Goal: Task Accomplishment & Management: Use online tool/utility

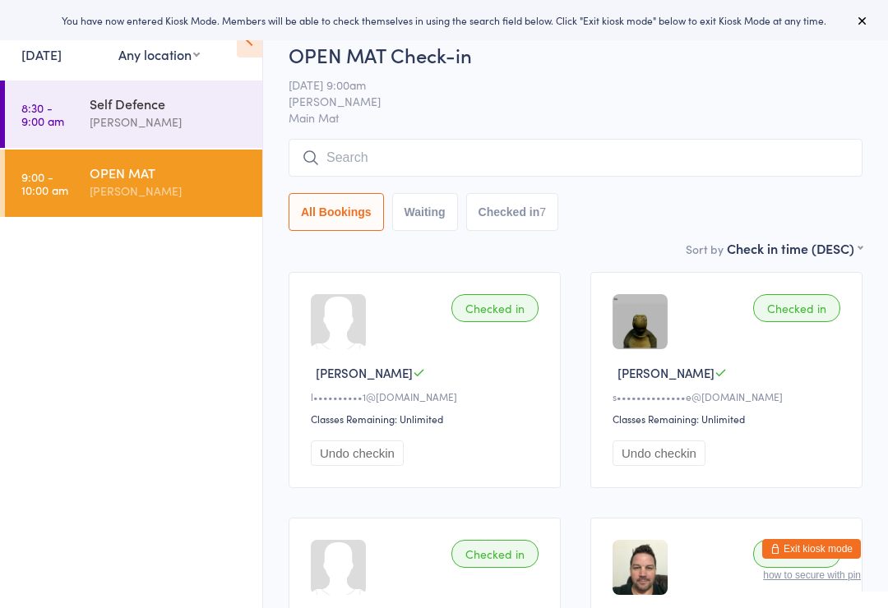
click at [62, 45] on link "[DATE]" at bounding box center [41, 54] width 40 height 18
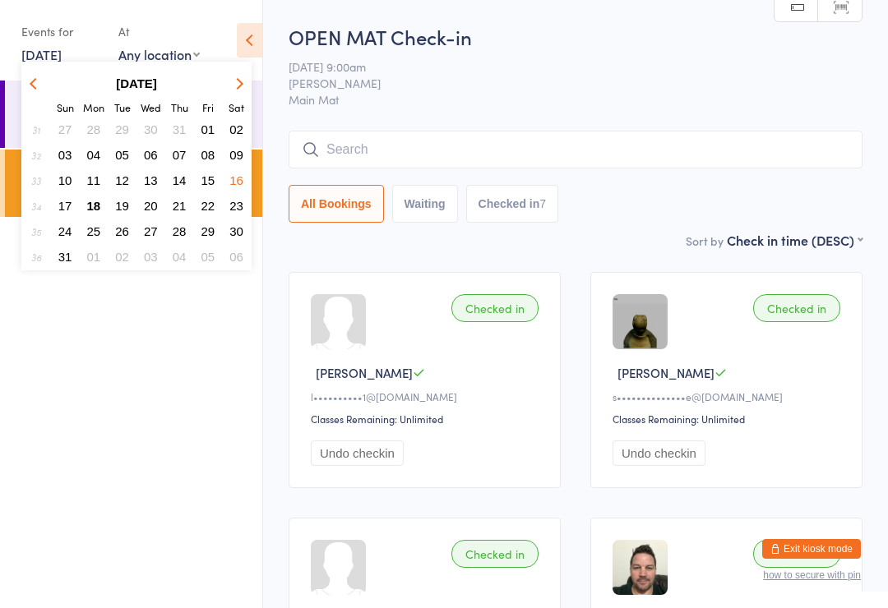
click at [88, 198] on button "18" at bounding box center [93, 206] width 25 height 22
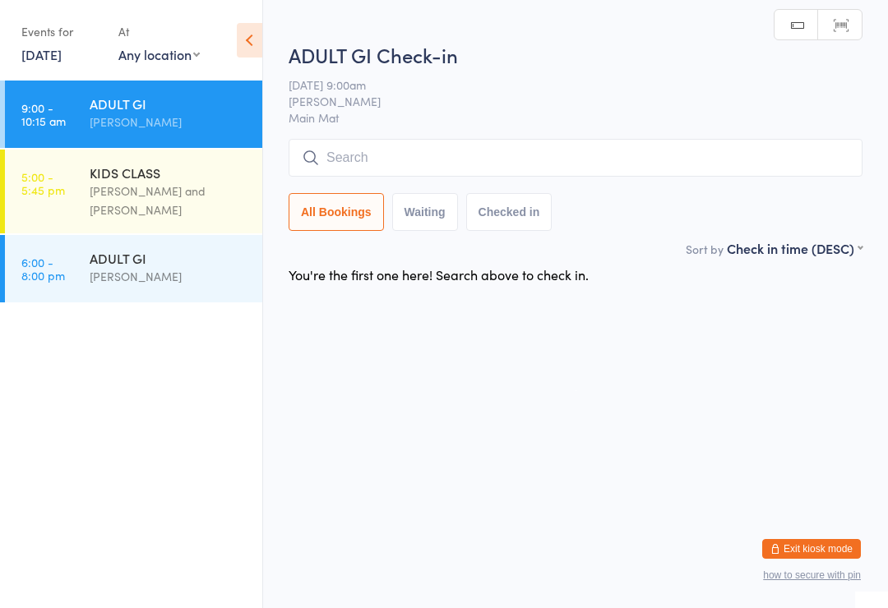
click at [386, 148] on input "search" at bounding box center [576, 158] width 574 height 38
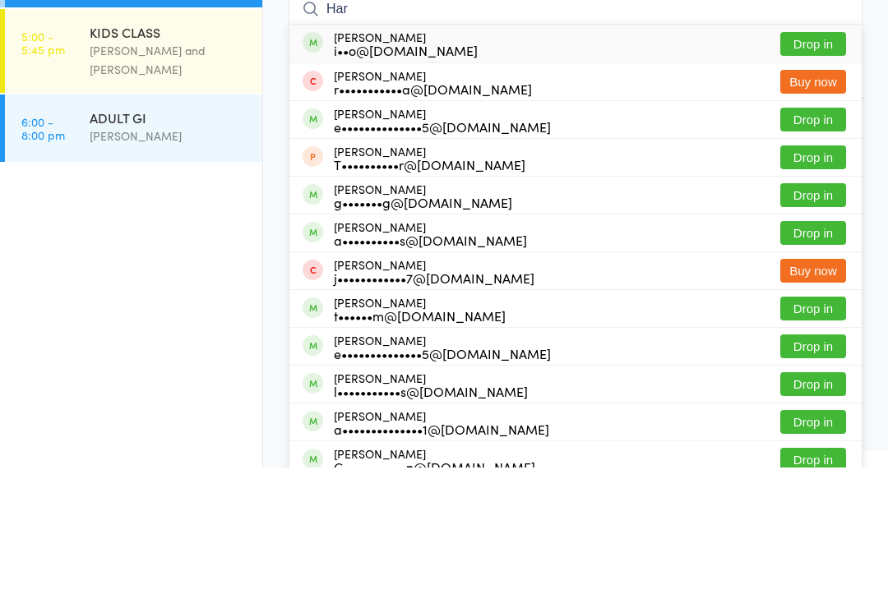
scroll to position [127, 0]
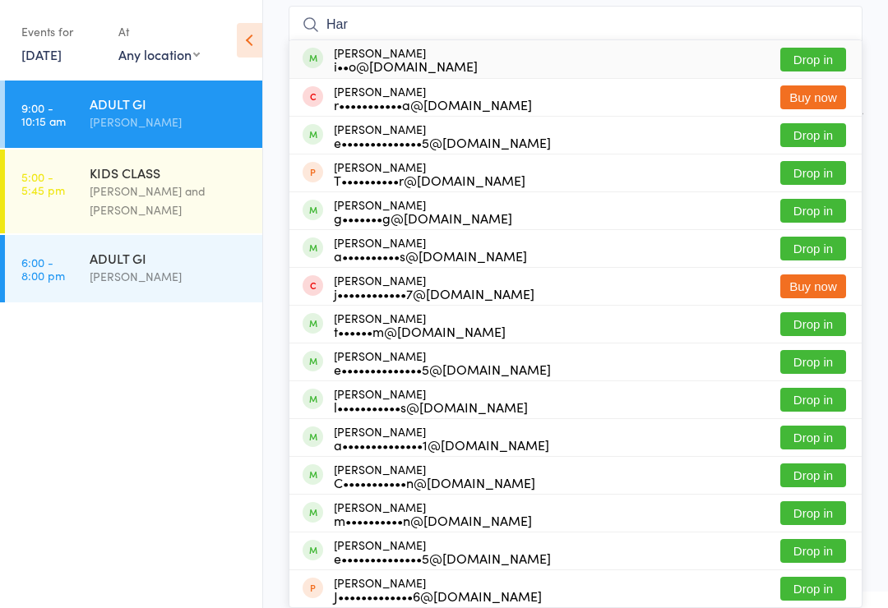
click at [432, 26] on input "Har" at bounding box center [576, 25] width 574 height 38
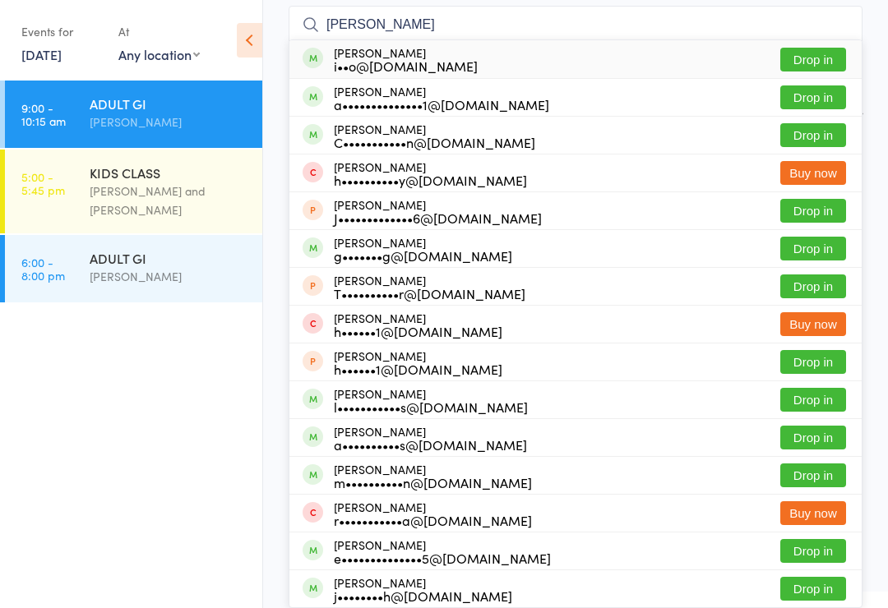
type input "[PERSON_NAME]"
click at [664, 138] on div "[PERSON_NAME] C•••••••••••n@[DOMAIN_NAME] Drop in" at bounding box center [575, 135] width 572 height 37
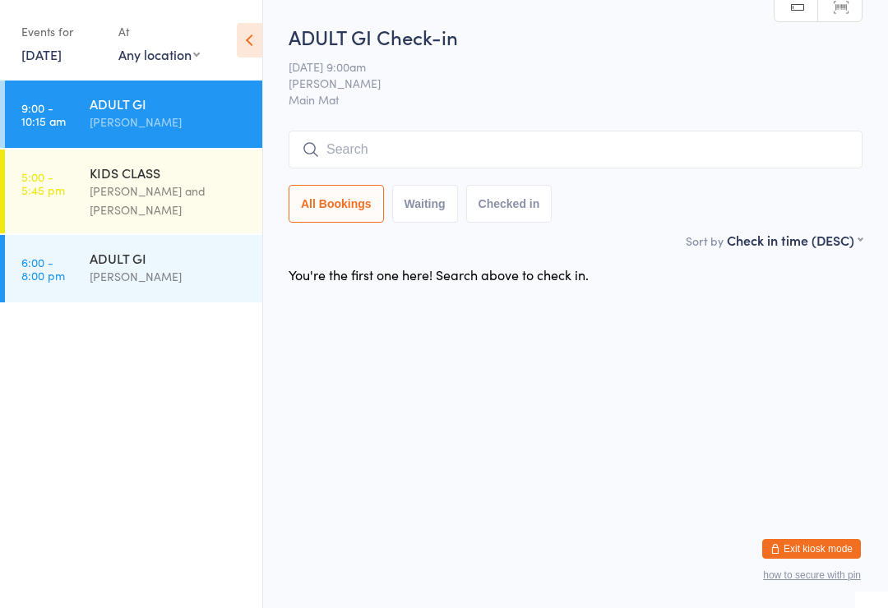
scroll to position [0, 0]
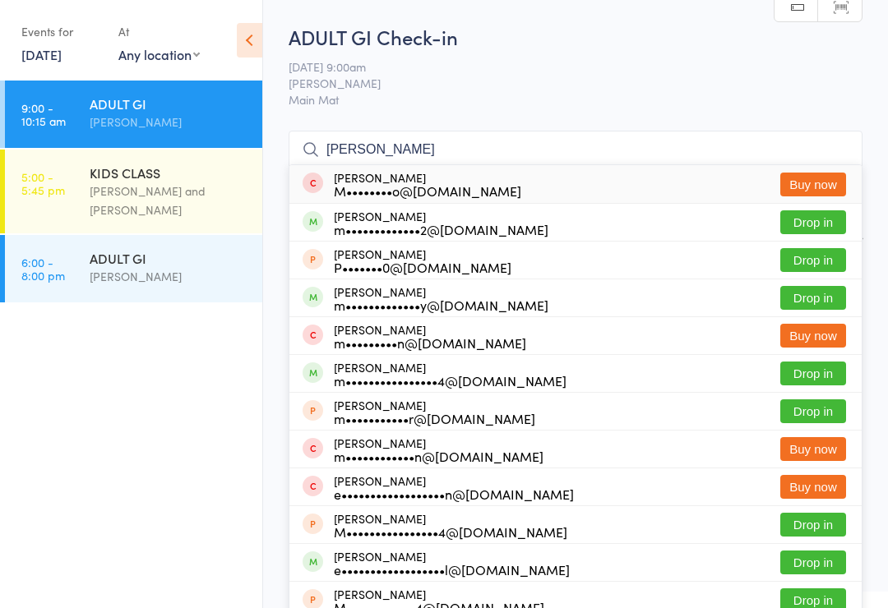
type input "[PERSON_NAME]"
click at [817, 224] on button "Drop in" at bounding box center [813, 223] width 66 height 24
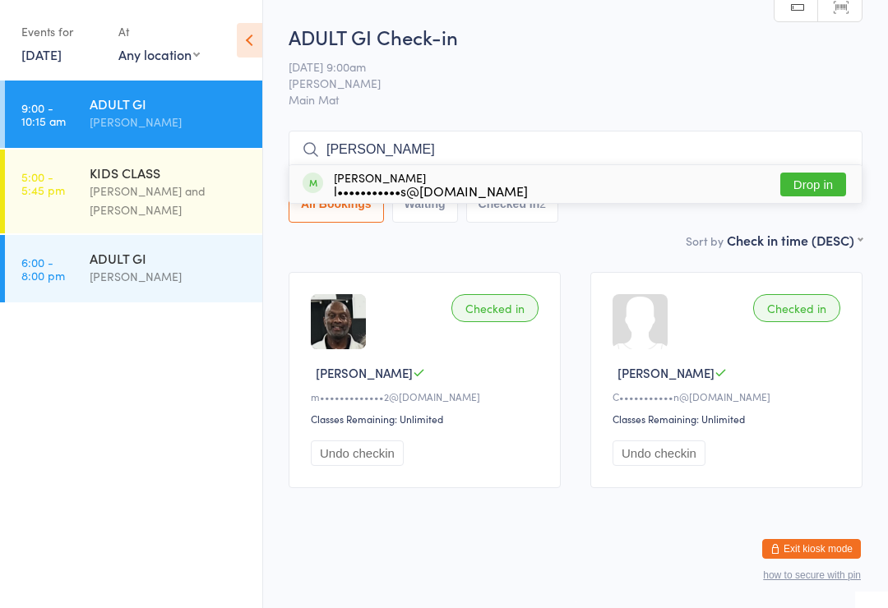
type input "[PERSON_NAME]"
click at [823, 180] on button "Drop in" at bounding box center [813, 185] width 66 height 24
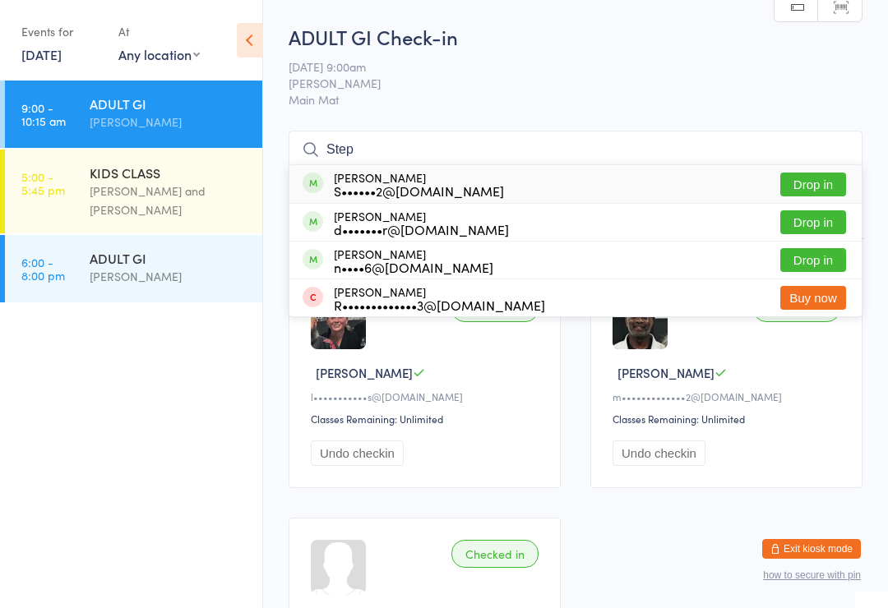
type input "Step"
click at [824, 174] on button "Drop in" at bounding box center [813, 185] width 66 height 24
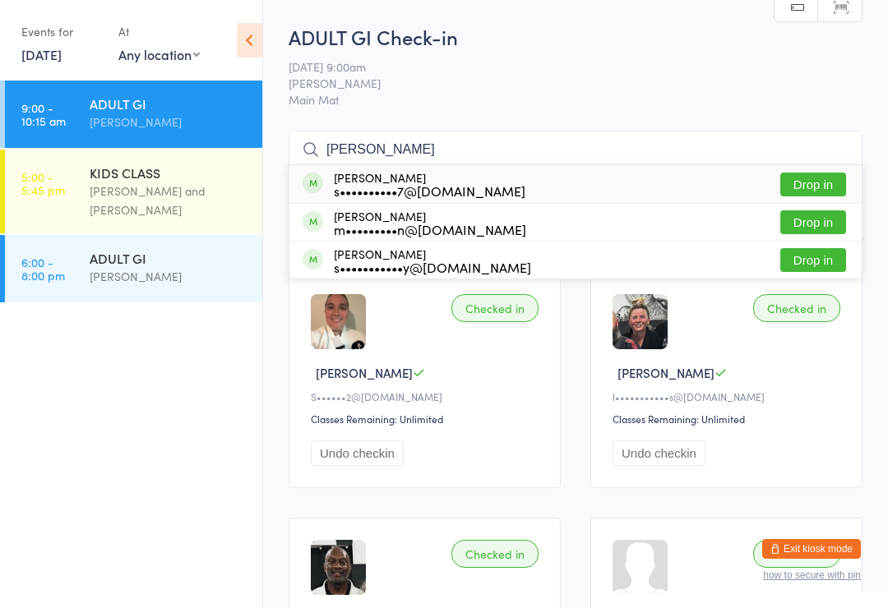
type input "[PERSON_NAME]"
click at [807, 221] on button "Drop in" at bounding box center [813, 223] width 66 height 24
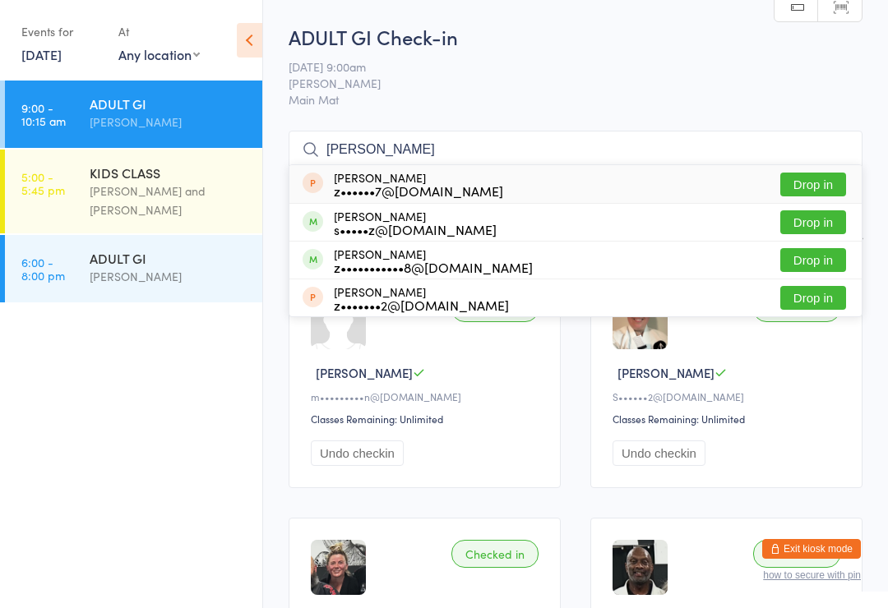
type input "[PERSON_NAME]"
click at [820, 220] on button "Drop in" at bounding box center [813, 223] width 66 height 24
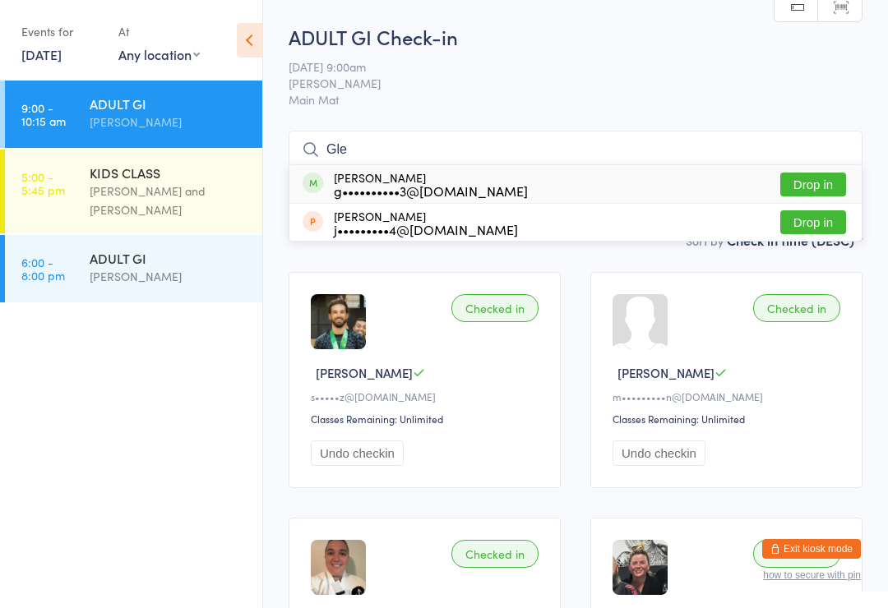
type input "Gle"
click at [817, 180] on button "Drop in" at bounding box center [813, 185] width 66 height 24
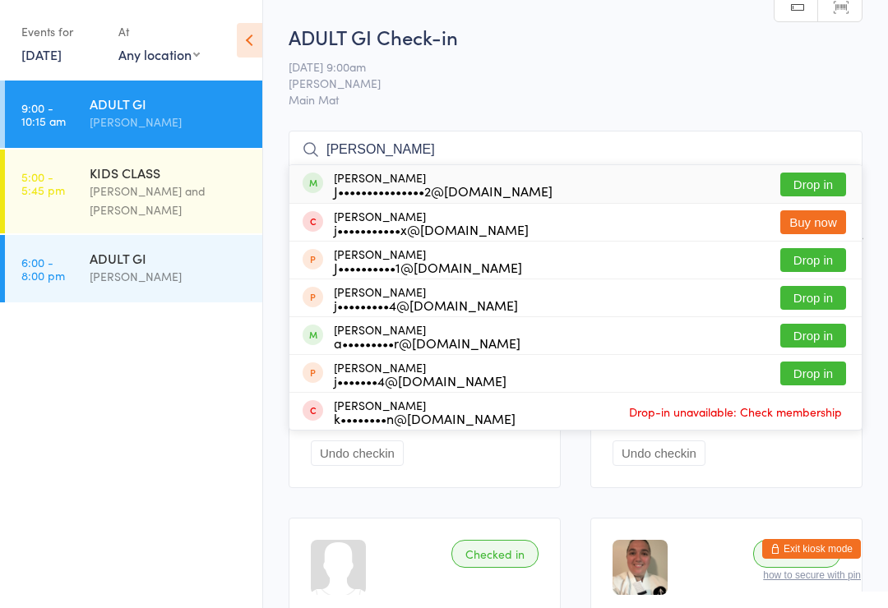
type input "[PERSON_NAME]"
click at [447, 193] on div "J•••••••••••••••2@[DOMAIN_NAME]" at bounding box center [443, 190] width 219 height 13
